Goal: Task Accomplishment & Management: Manage account settings

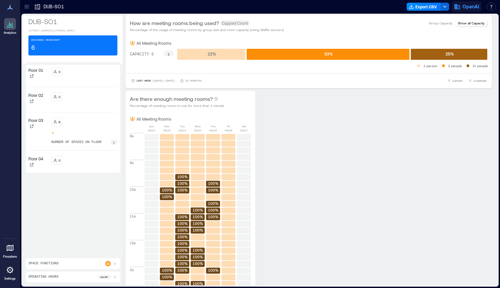
click at [474, 7] on span "OpenAI" at bounding box center [470, 6] width 17 height 7
click at [55, 22] on p "DUB-SO1" at bounding box center [72, 21] width 89 height 9
click at [66, 45] on div "Assigned Headcount 6" at bounding box center [72, 45] width 89 height 20
click at [85, 130] on div "6 number of spaces on floor 1" at bounding box center [84, 131] width 66 height 27
click at [38, 97] on p "Floor 02" at bounding box center [35, 95] width 15 height 5
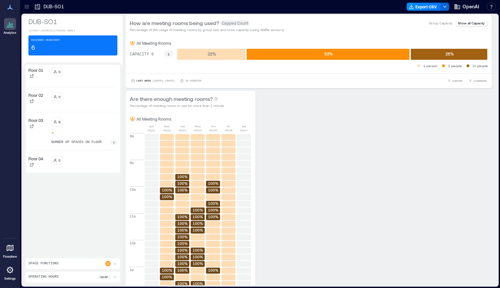
click at [114, 142] on p "1" at bounding box center [114, 142] width 2 height 4
click at [89, 264] on div "Space Functions" at bounding box center [72, 263] width 89 height 5
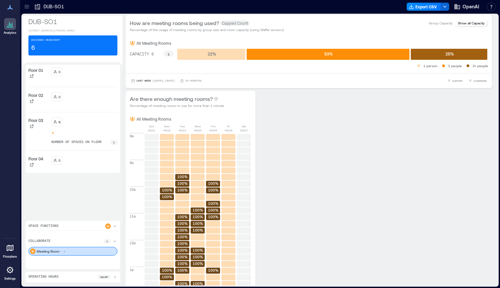
click at [103, 194] on div "Floor 01 0 Floor 02 0 Floor 03 6 number of spaces on floor 1 Floor 04 0" at bounding box center [73, 140] width 94 height 151
click at [12, 9] on icon at bounding box center [10, 7] width 8 height 8
click at [12, 28] on icon at bounding box center [10, 24] width 8 height 8
click at [28, 10] on div at bounding box center [26, 6] width 11 height 11
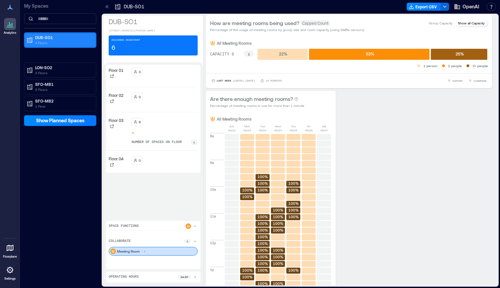
click at [55, 42] on p "4 Floors" at bounding box center [63, 42] width 56 height 5
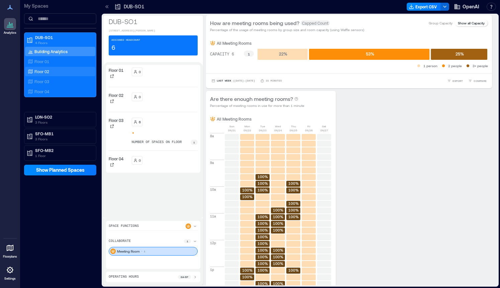
click at [48, 73] on p "Floor 02" at bounding box center [41, 71] width 15 height 5
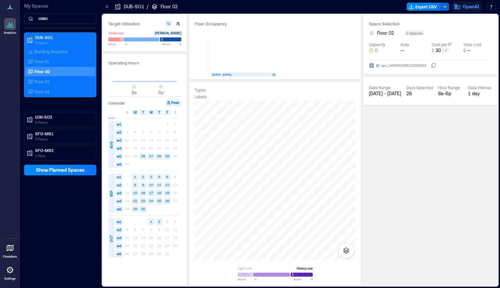
click at [467, 6] on span "OpenAI" at bounding box center [470, 6] width 17 height 7
click at [449, 30] on button "Your account" at bounding box center [452, 33] width 54 height 11
